Goal: Ask a question: Seek information or help from site administrators or community

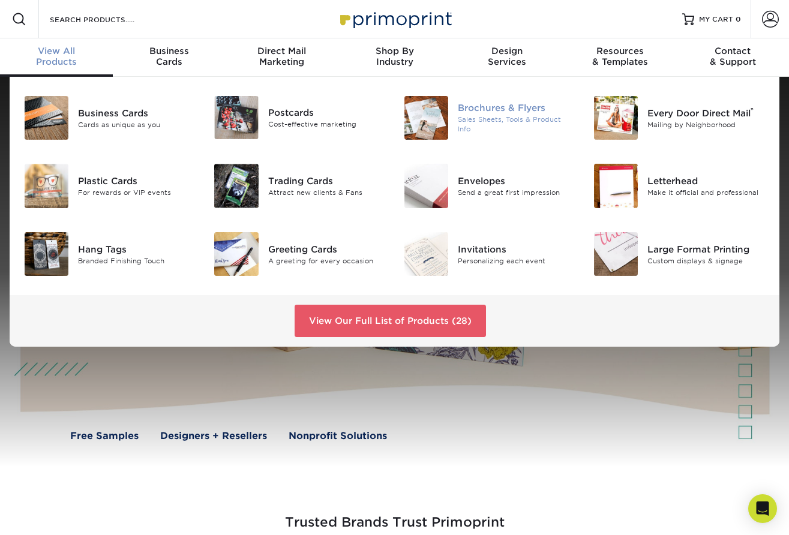
click at [493, 112] on div "Brochures & Flyers" at bounding box center [517, 107] width 118 height 13
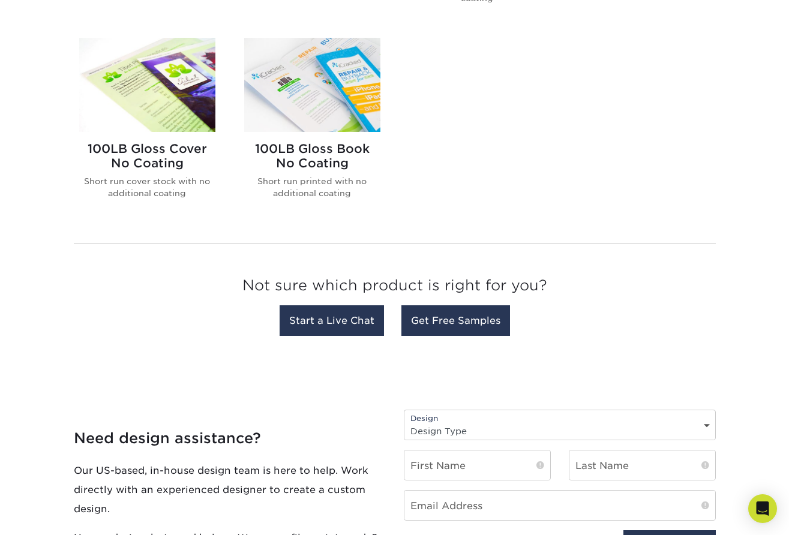
scroll to position [924, 0]
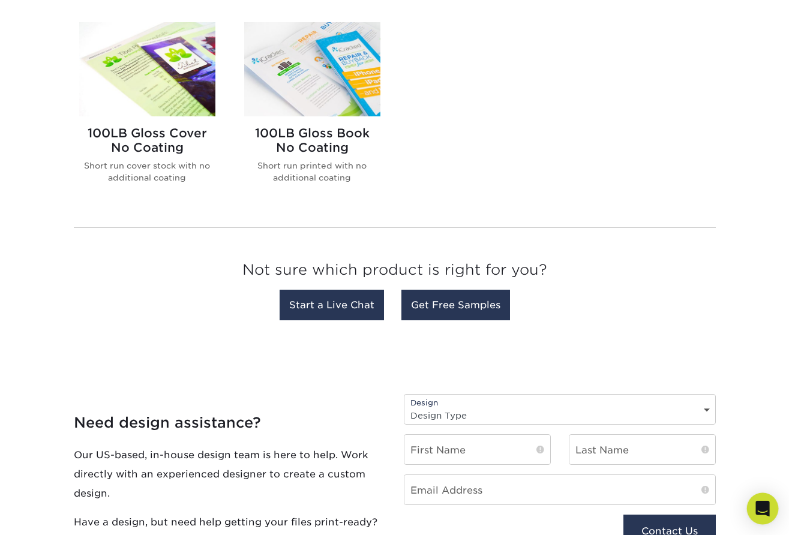
click at [764, 512] on icon "Open Intercom Messenger" at bounding box center [763, 509] width 16 height 16
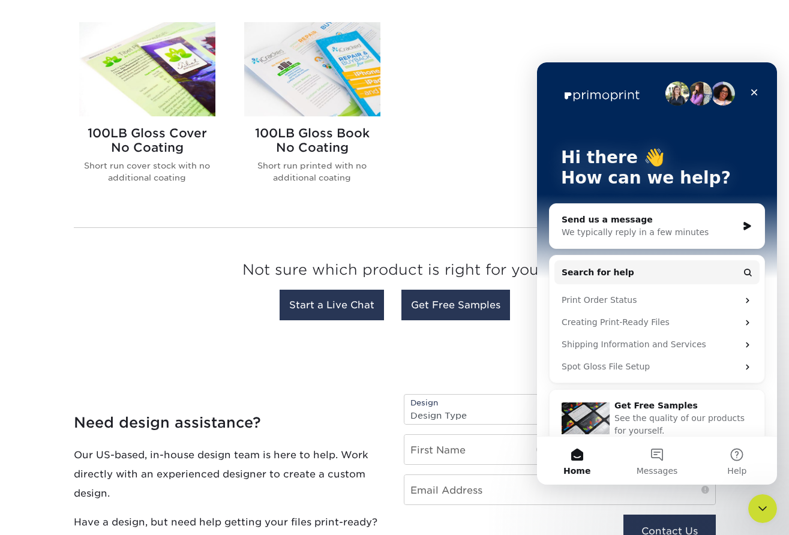
scroll to position [0, 0]
click at [677, 232] on div "We typically reply in a few minutes" at bounding box center [650, 232] width 176 height 13
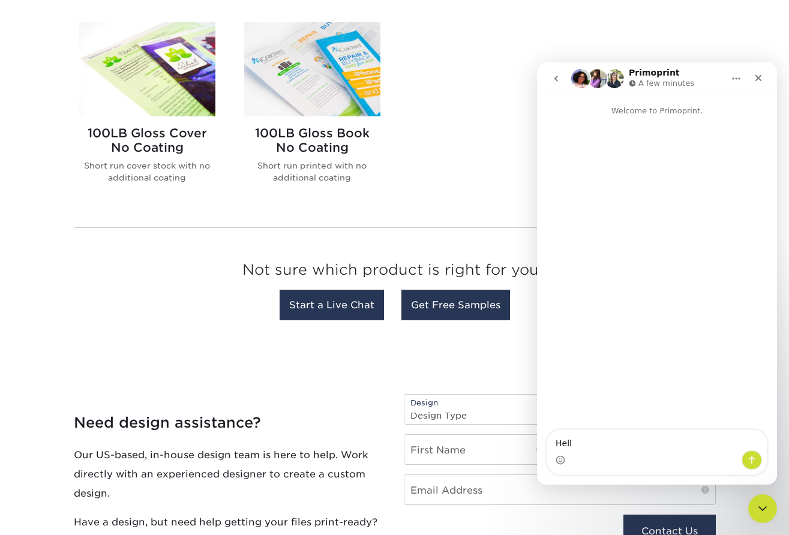
type textarea "Hello"
click at [133, 241] on div "Not sure which product is right for you? Start a Live Chat Get Free Samples" at bounding box center [395, 282] width 642 height 89
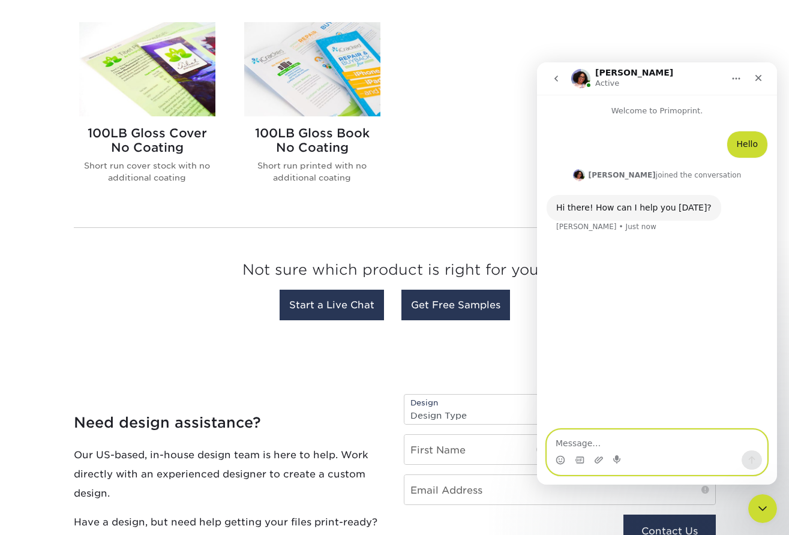
click at [583, 441] on textarea "Message…" at bounding box center [657, 440] width 220 height 20
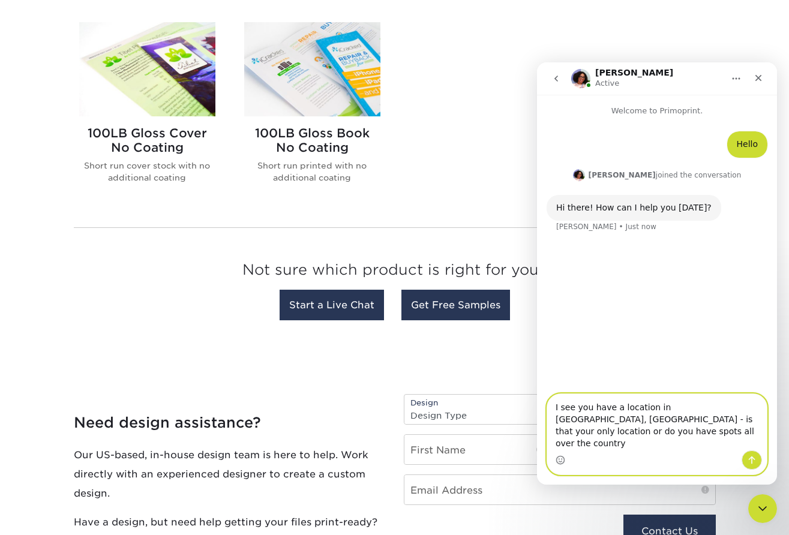
type textarea "I see you have a location in Cornelius, NC - is that your only location or do y…"
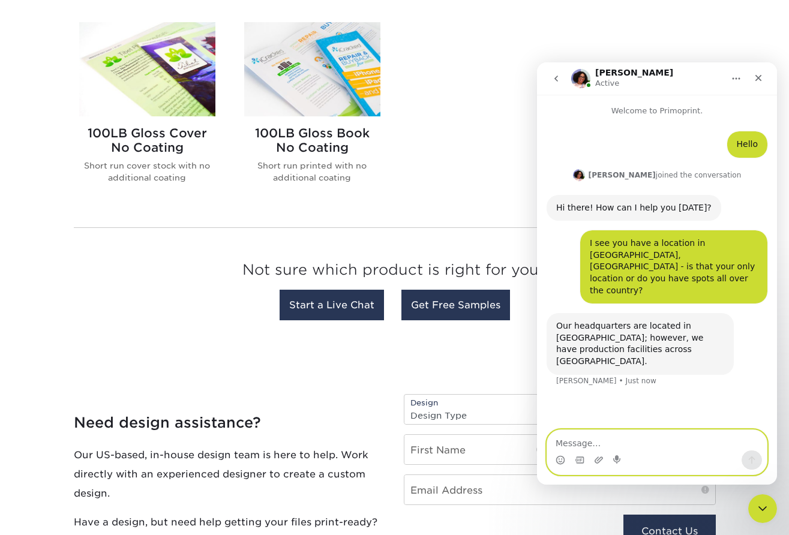
click at [600, 444] on textarea "Message…" at bounding box center [657, 440] width 220 height 20
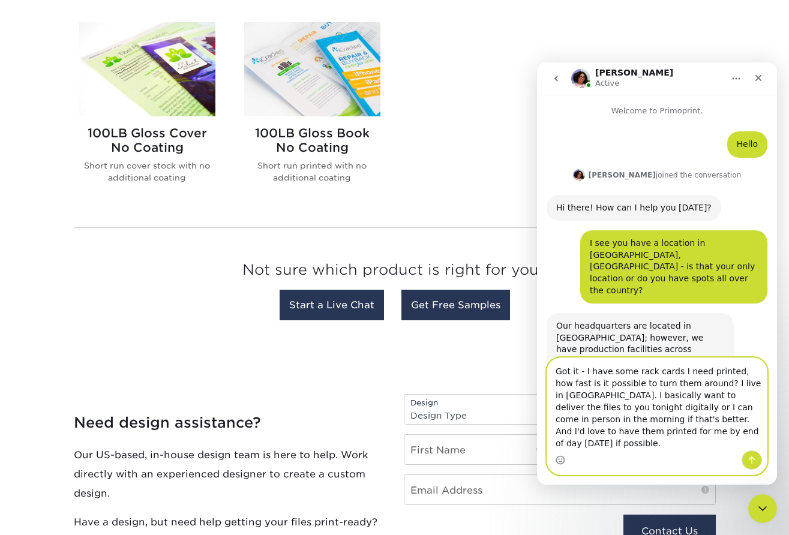
type textarea "Got it - I have some rack cards I need printed, how fast is it possible to turn…"
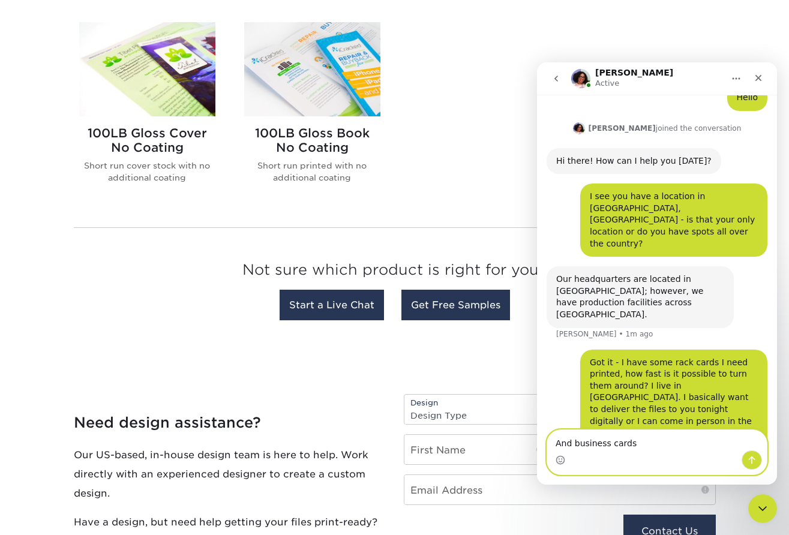
scroll to position [93, 0]
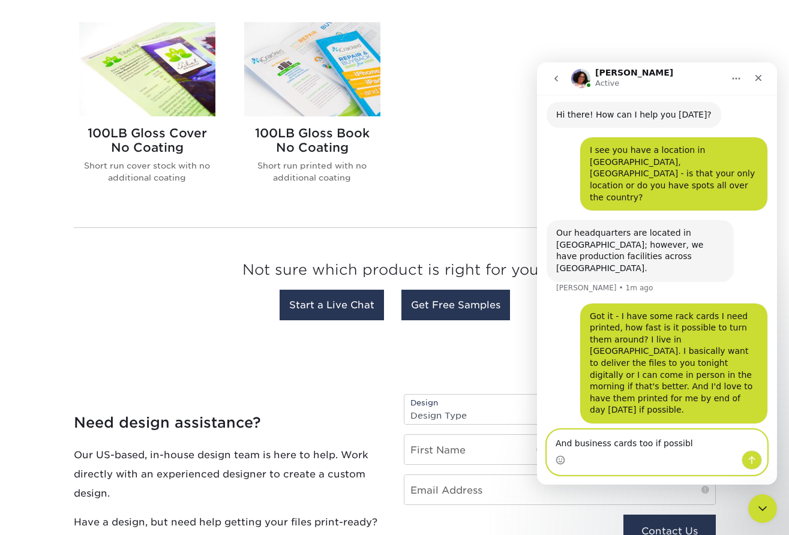
type textarea "And business cards too if possible"
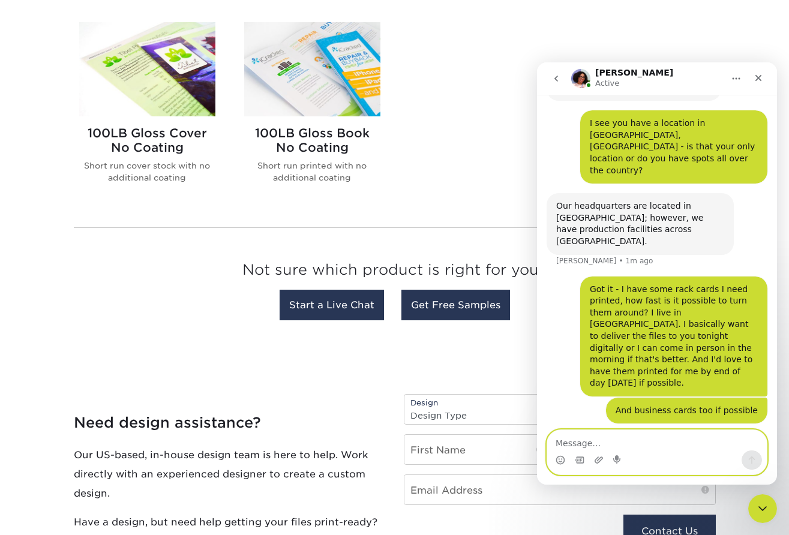
scroll to position [74, 0]
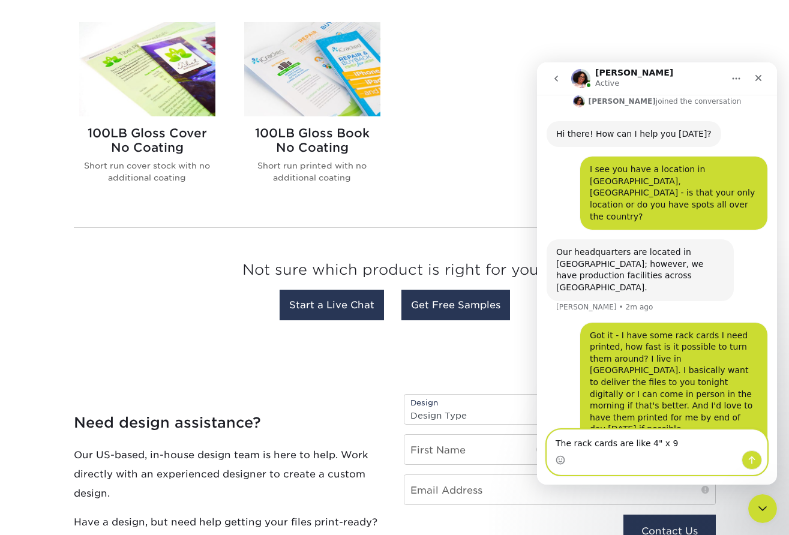
type textarea "The rack cards are like 4" x 9""
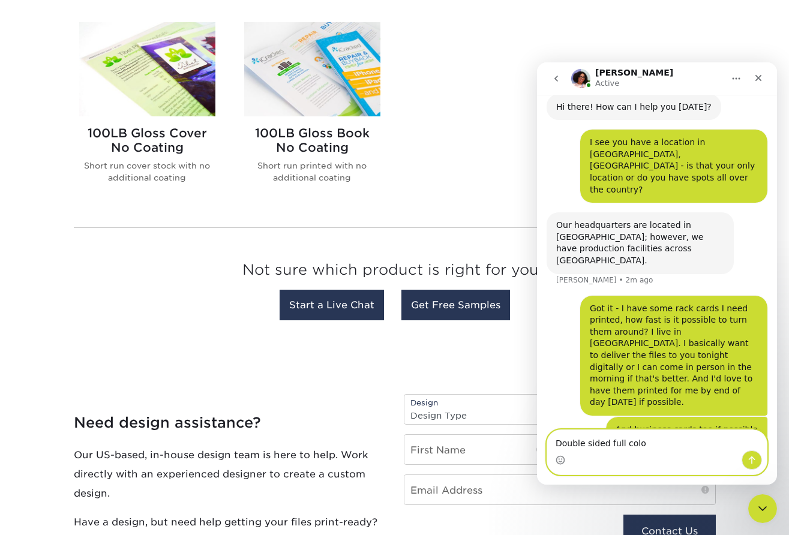
type textarea "Double sided full color"
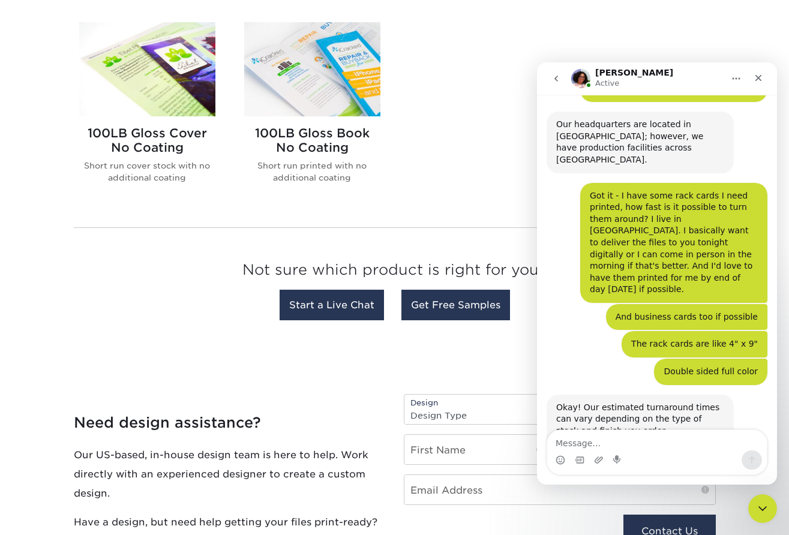
scroll to position [253, 0]
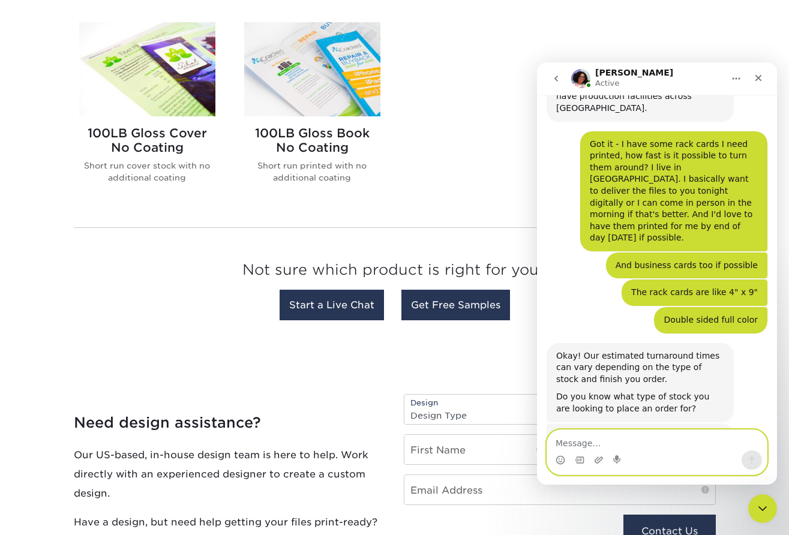
click at [631, 442] on textarea "Message…" at bounding box center [657, 440] width 220 height 20
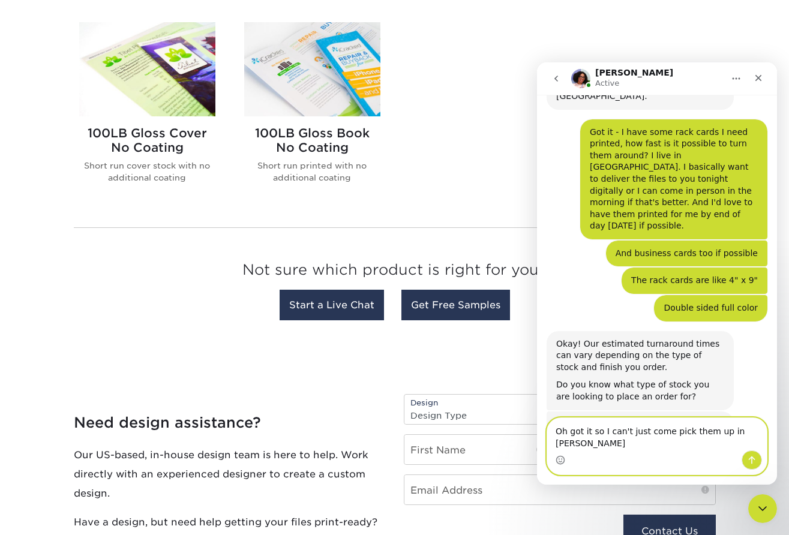
type textarea "Oh got it so I can't just come pick them up in cornelius?"
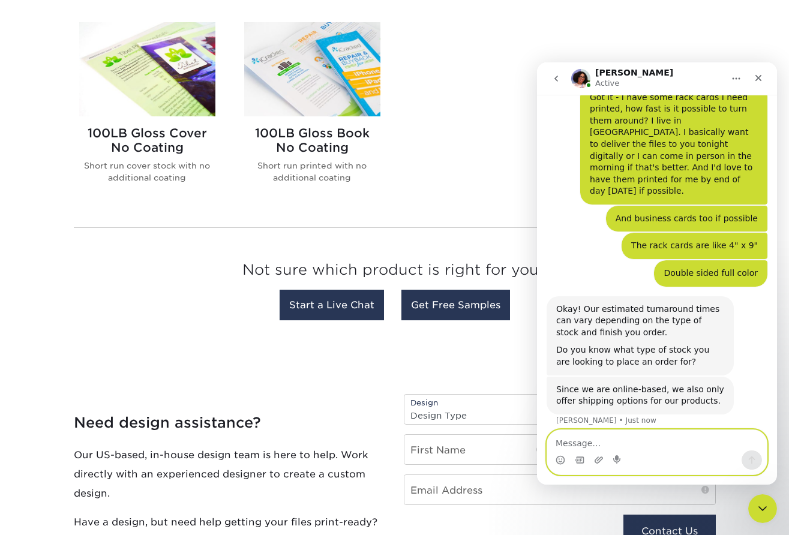
scroll to position [346, 0]
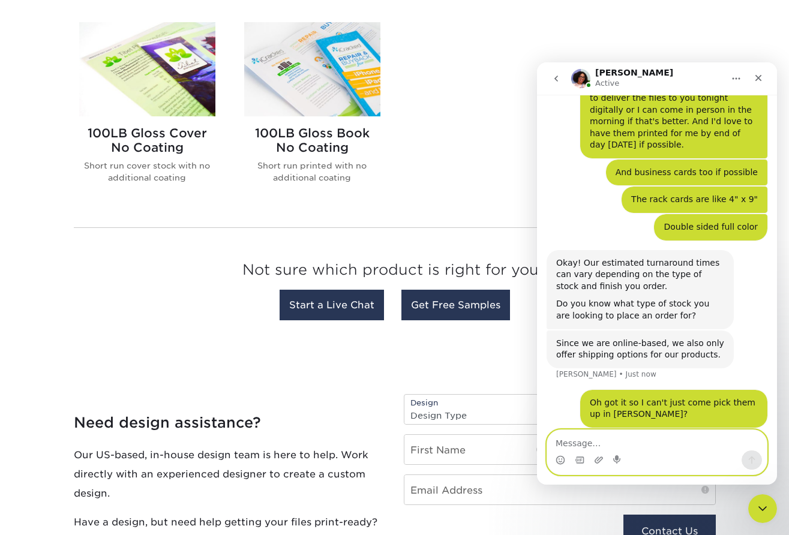
click at [616, 442] on textarea "Message…" at bounding box center [657, 440] width 220 height 20
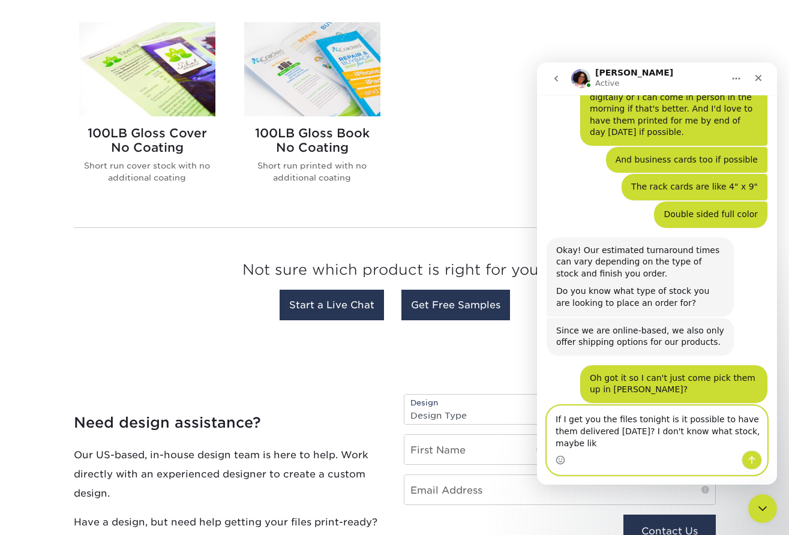
scroll to position [371, 0]
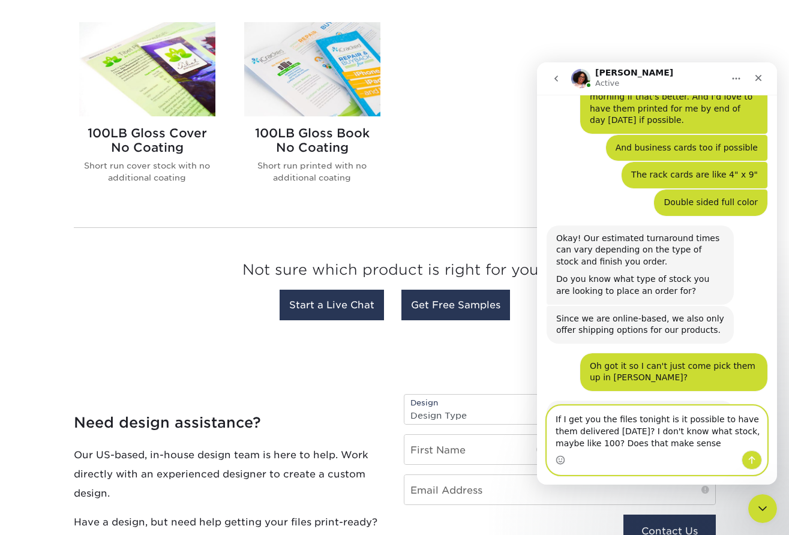
type textarea "If I get you the files tonight is it possible to have them delivered on Friday?…"
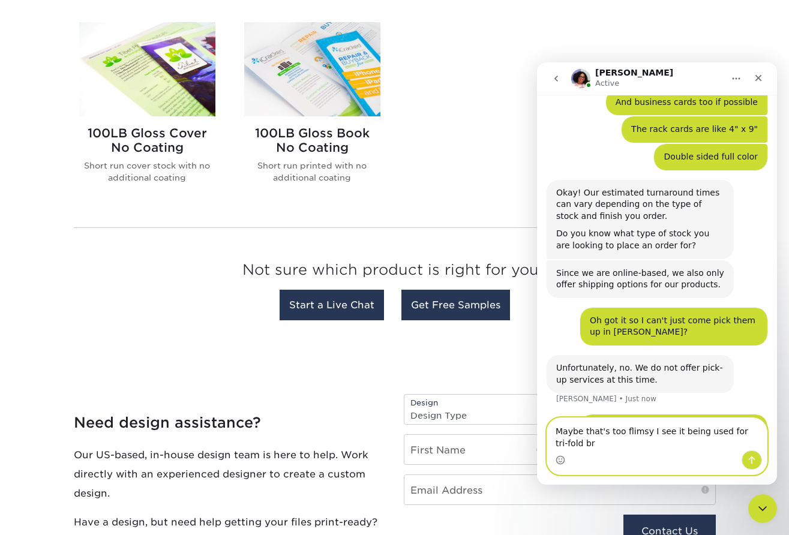
scroll to position [428, 0]
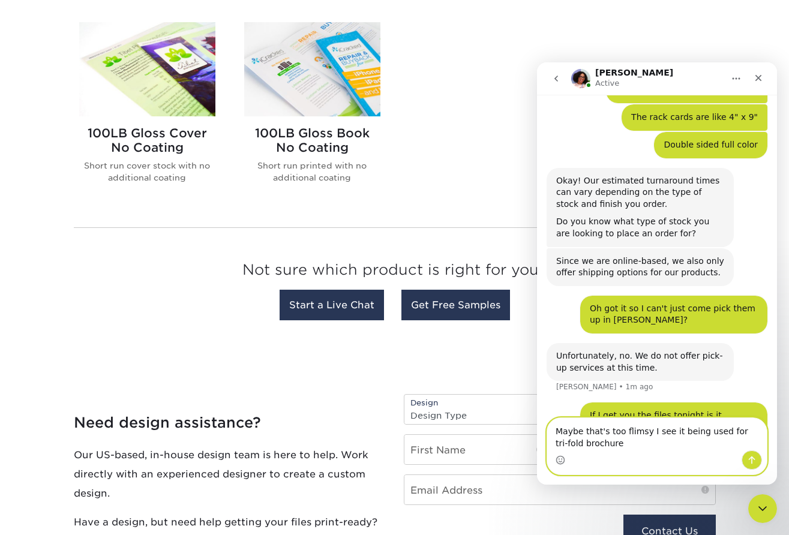
type textarea "Maybe that's too flimsy I see it being used for tri-fold brochures"
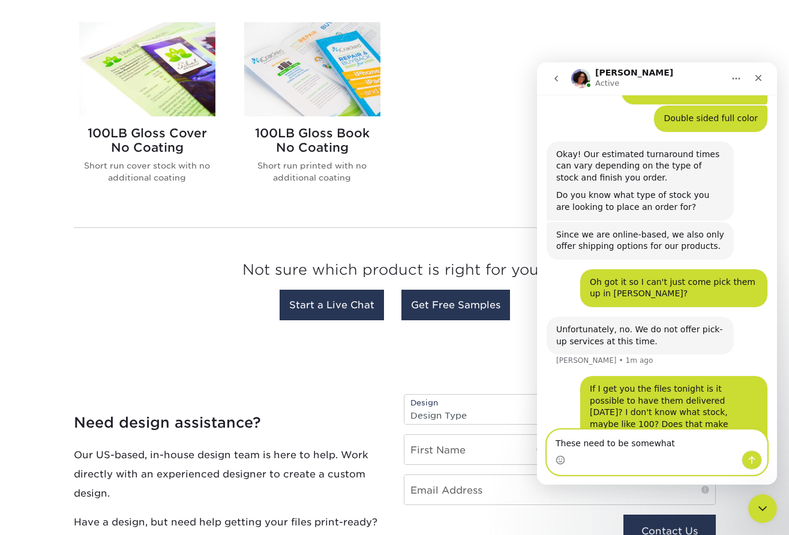
scroll to position [501, 0]
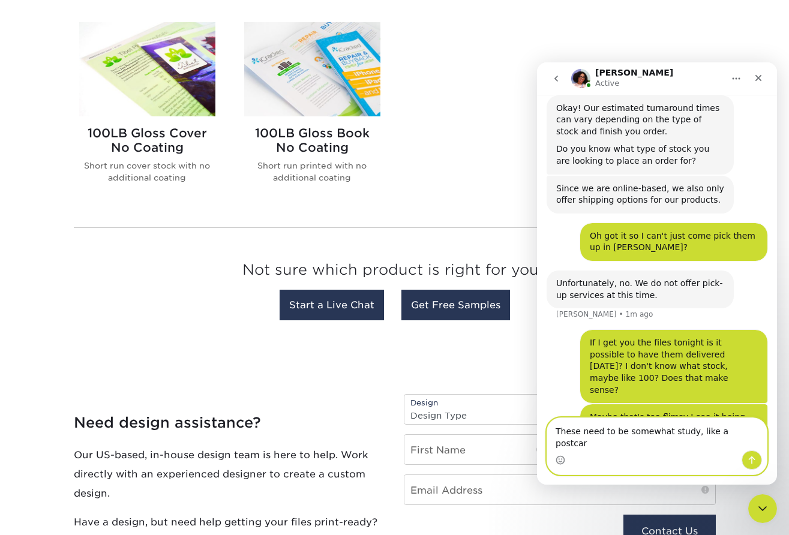
type textarea "These need to be somewhat study, like a postcard"
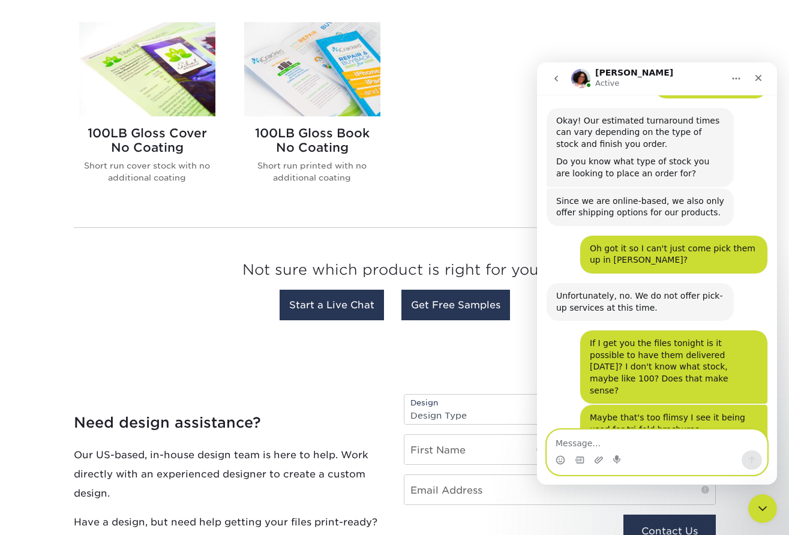
scroll to position [540, 0]
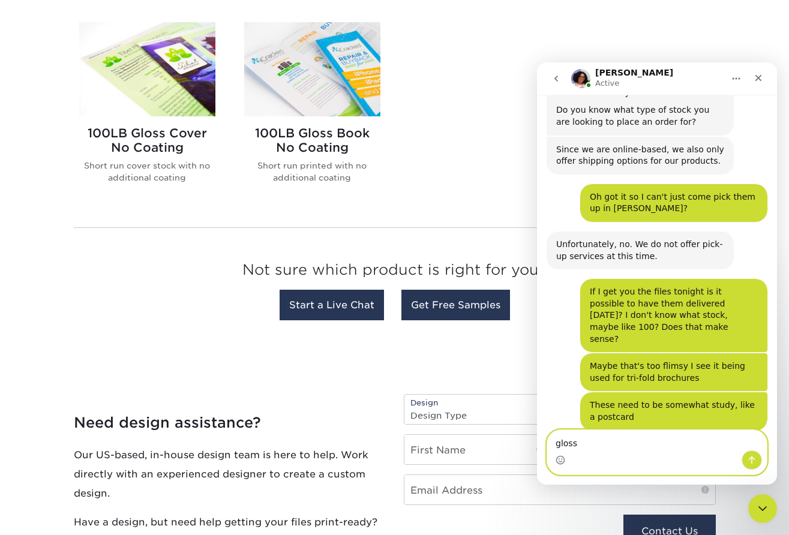
type textarea "glossy"
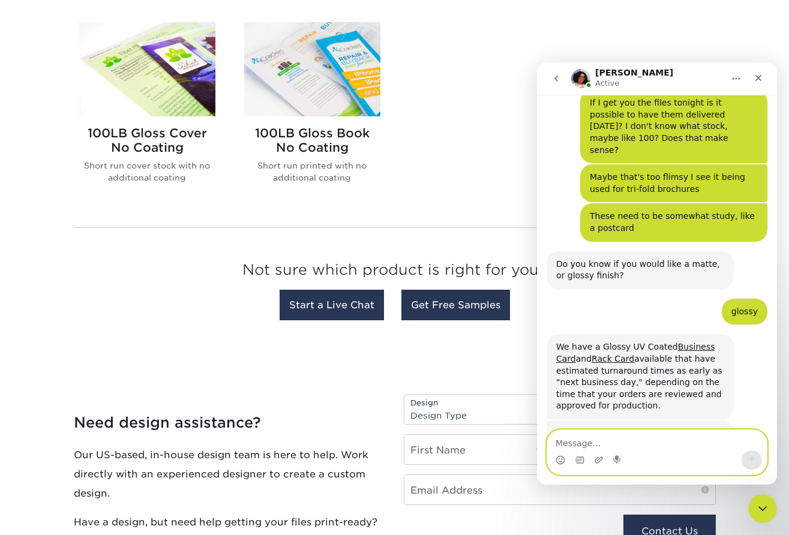
scroll to position [775, 0]
